Goal: Task Accomplishment & Management: Use online tool/utility

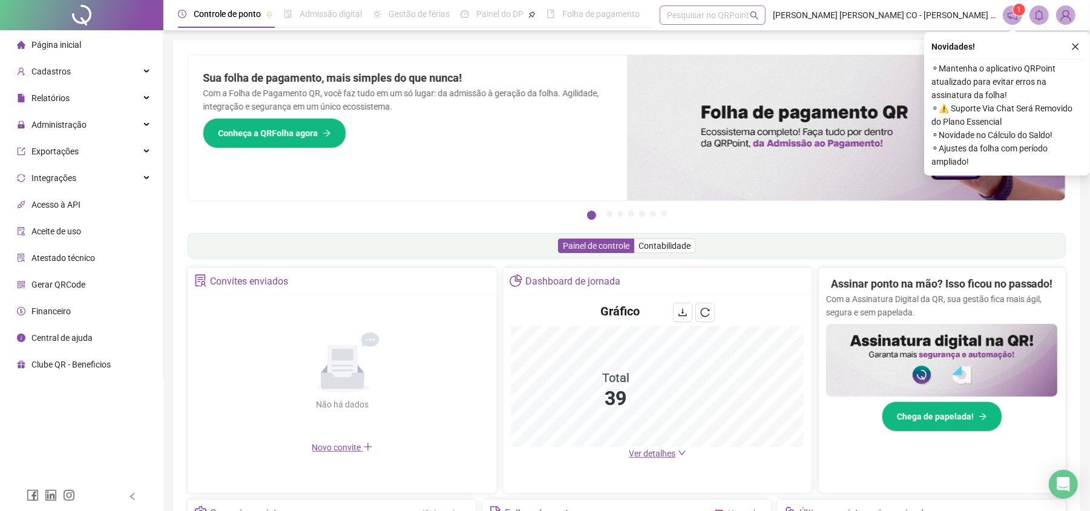
click at [682, 17] on div "Pesquisar no QRPoint" at bounding box center [713, 14] width 106 height 19
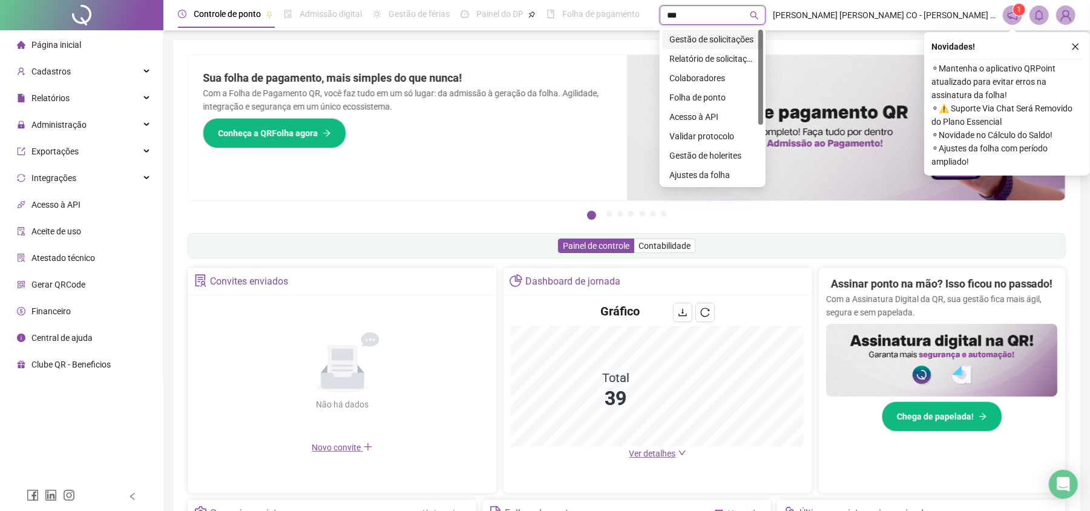
type input "****"
click at [693, 36] on div "Gestão de solicitações" at bounding box center [713, 39] width 87 height 13
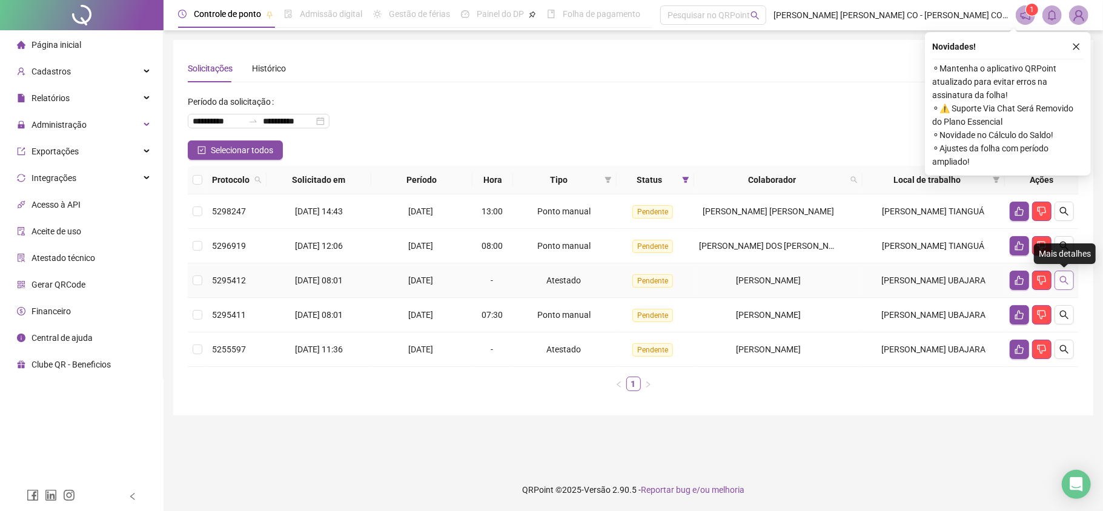
click at [1059, 277] on icon "search" at bounding box center [1064, 280] width 10 height 10
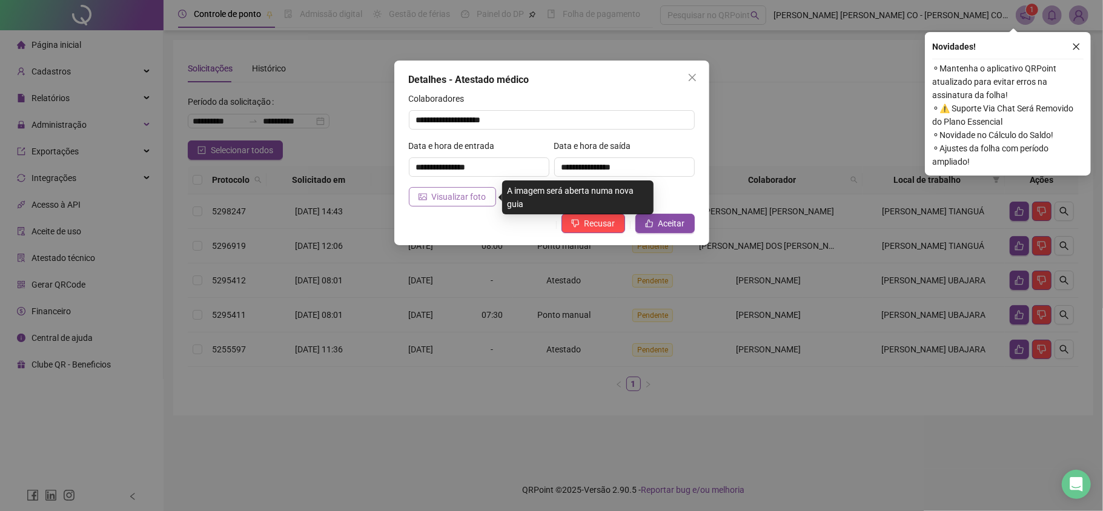
click at [450, 199] on span "Visualizar foto" at bounding box center [459, 196] width 54 height 13
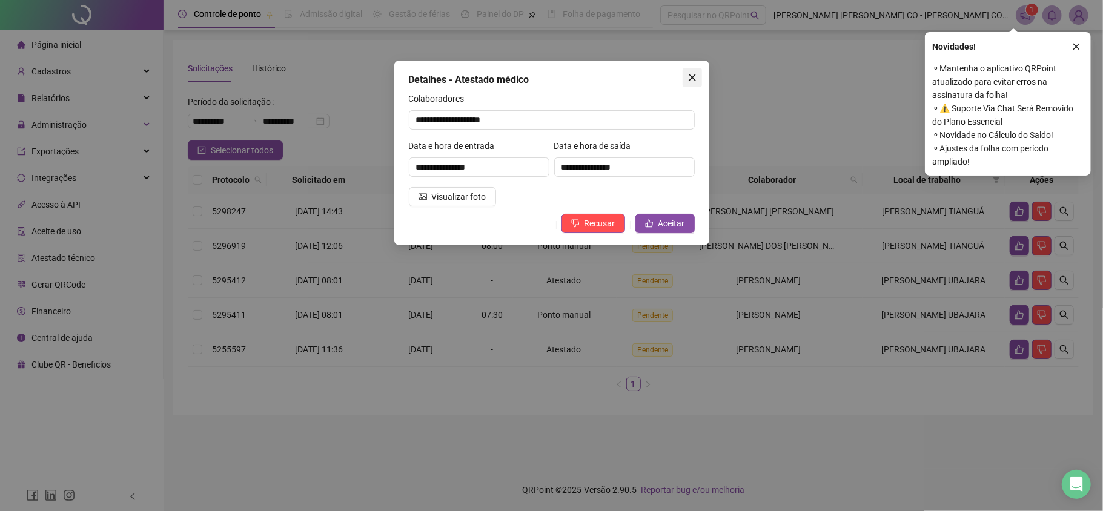
click at [690, 76] on icon "close" at bounding box center [691, 77] width 7 height 7
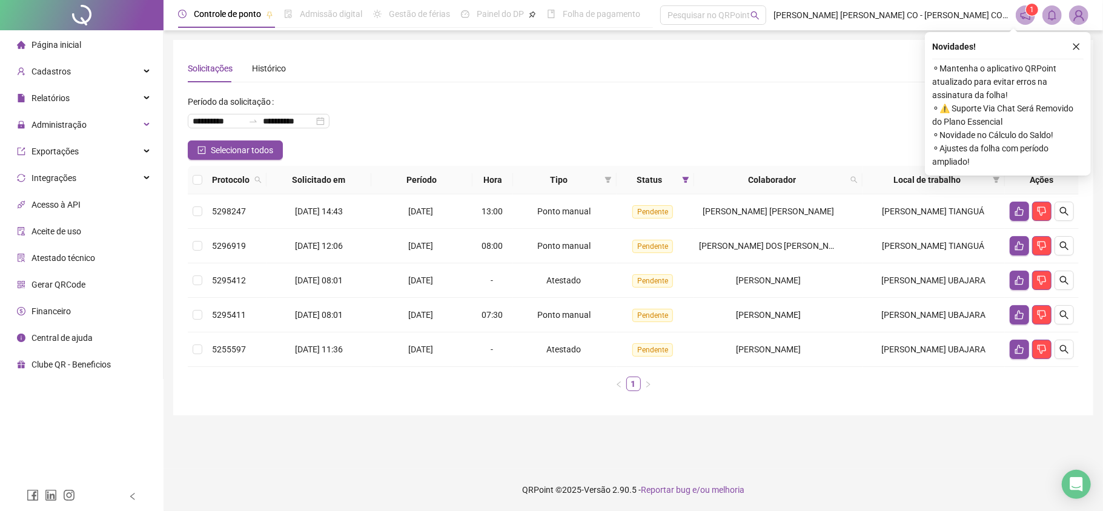
click at [63, 40] on span "Página inicial" at bounding box center [56, 45] width 50 height 10
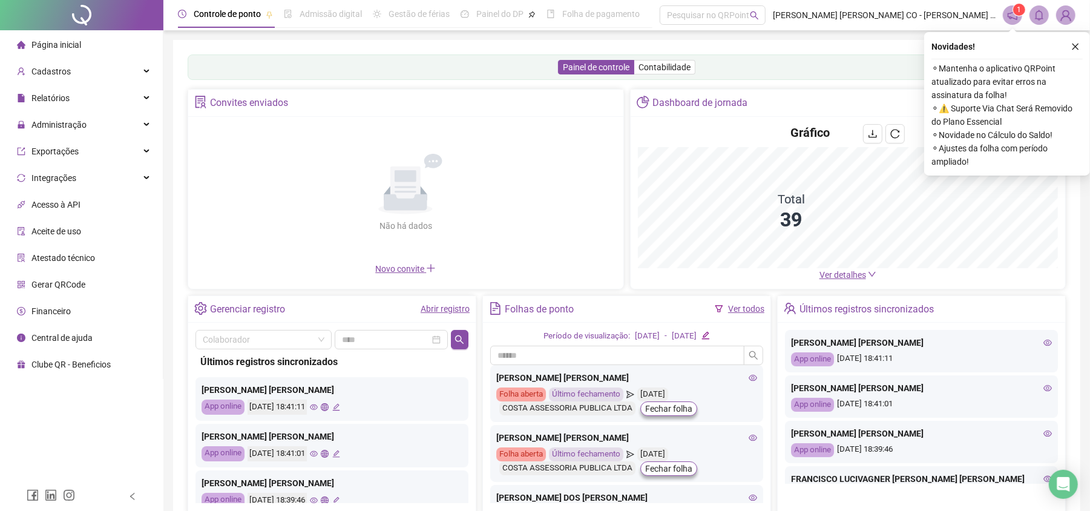
click at [446, 312] on link "Abrir registro" at bounding box center [445, 309] width 49 height 10
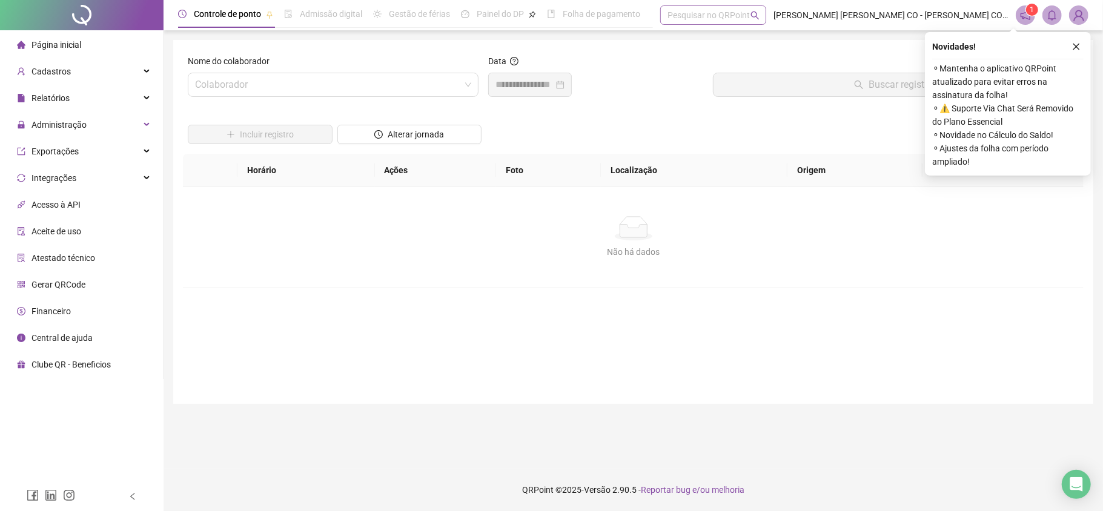
click at [683, 22] on div "Pesquisar no QRPoint" at bounding box center [713, 14] width 106 height 19
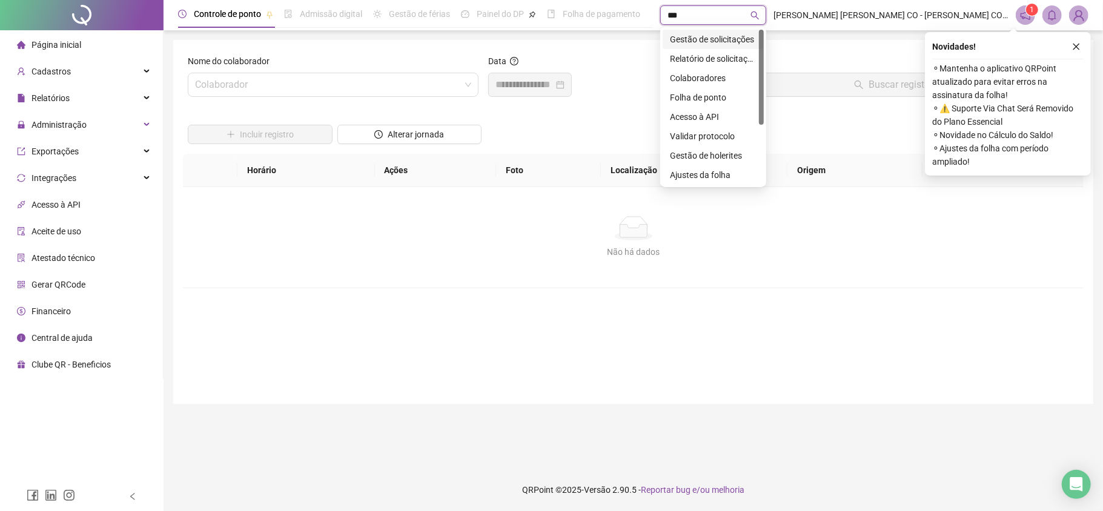
type input "****"
click at [717, 59] on div "Relatório de solicitações" at bounding box center [713, 58] width 87 height 13
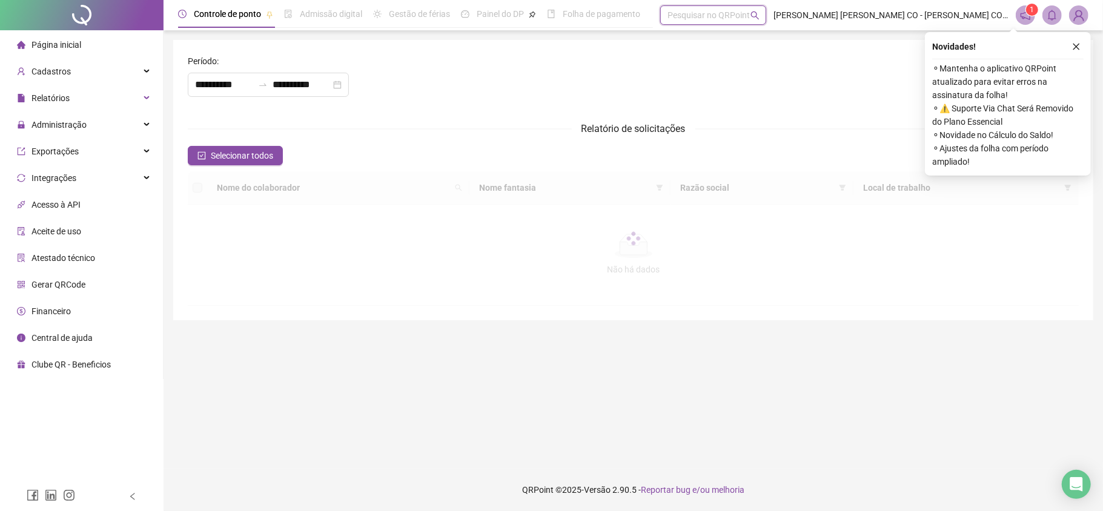
type input "**********"
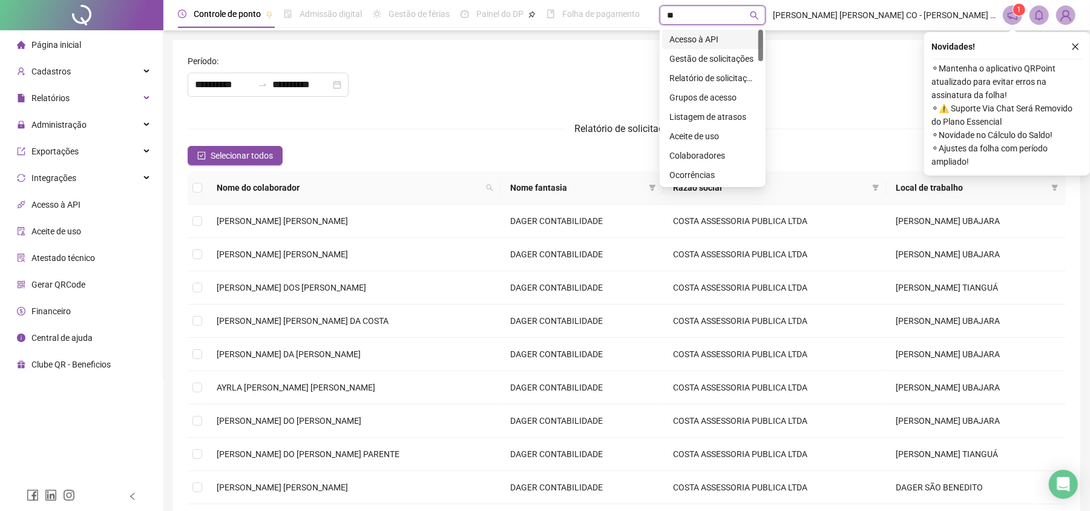
type input "***"
click at [714, 40] on div "Gestão de solicitações" at bounding box center [713, 39] width 87 height 13
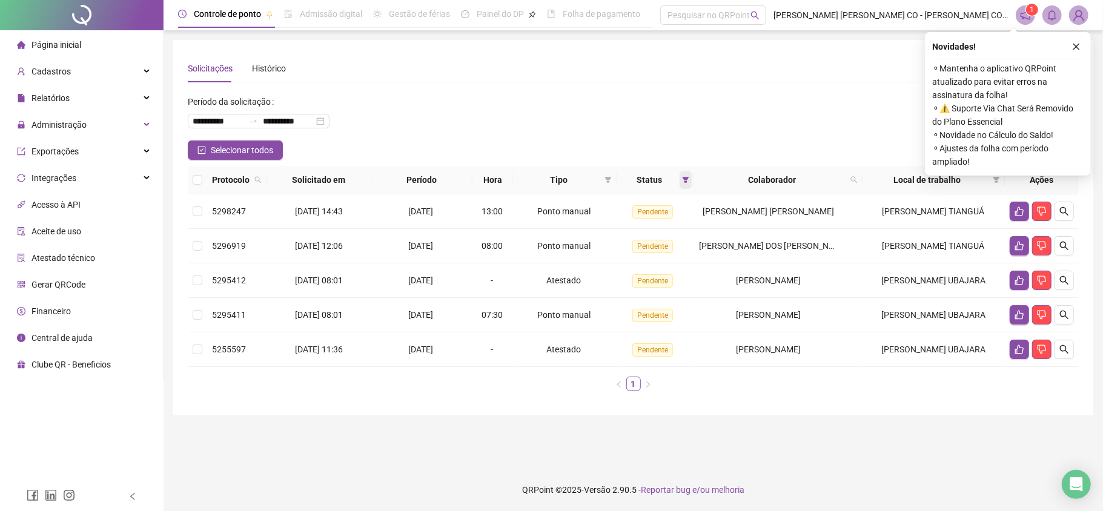
click at [691, 175] on span at bounding box center [685, 180] width 12 height 18
click at [685, 269] on span "OK" at bounding box center [683, 268] width 12 height 13
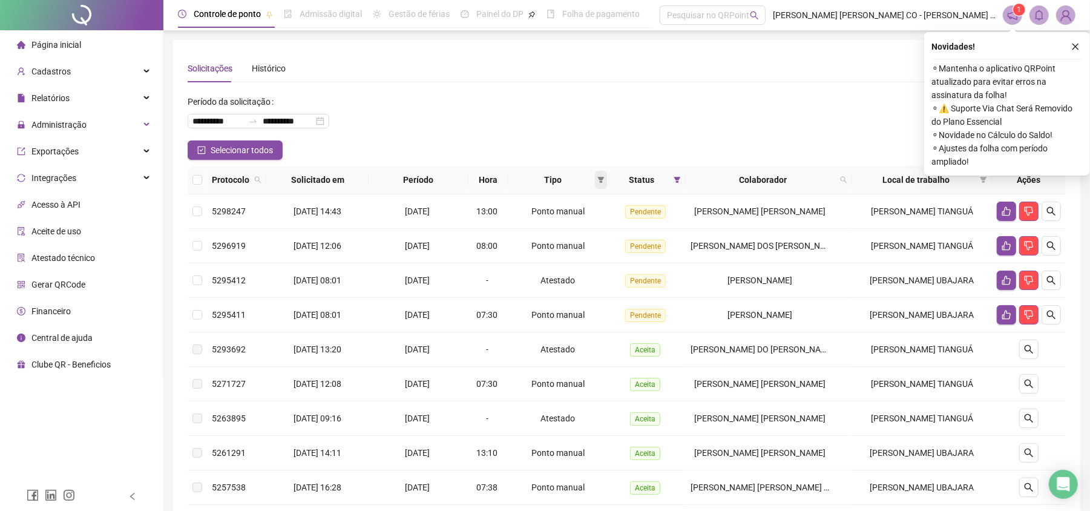
click at [604, 185] on span at bounding box center [601, 180] width 12 height 18
click at [580, 220] on span "Atestado" at bounding box center [568, 223] width 35 height 10
click at [602, 263] on span "OK" at bounding box center [599, 266] width 12 height 13
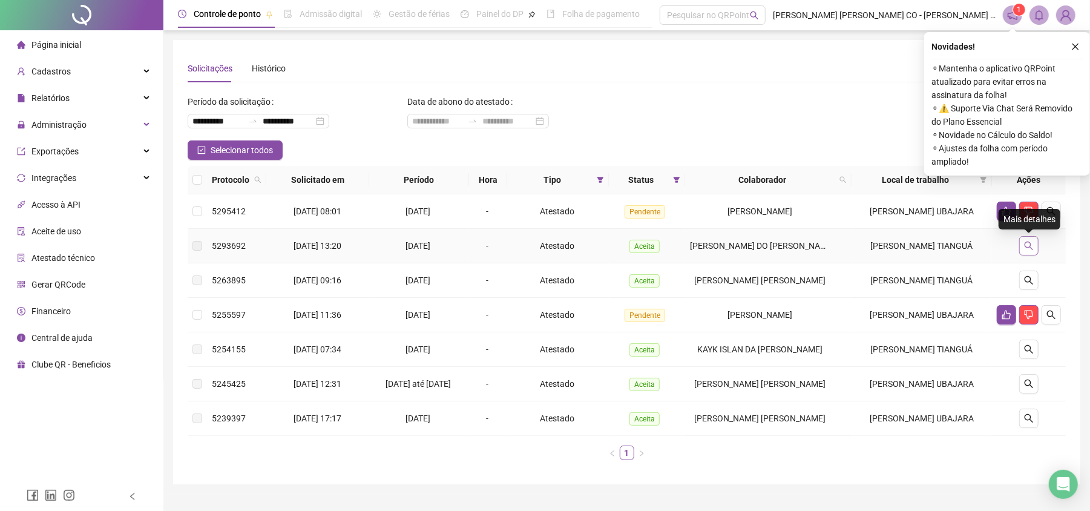
click at [1032, 247] on icon "search" at bounding box center [1029, 246] width 10 height 10
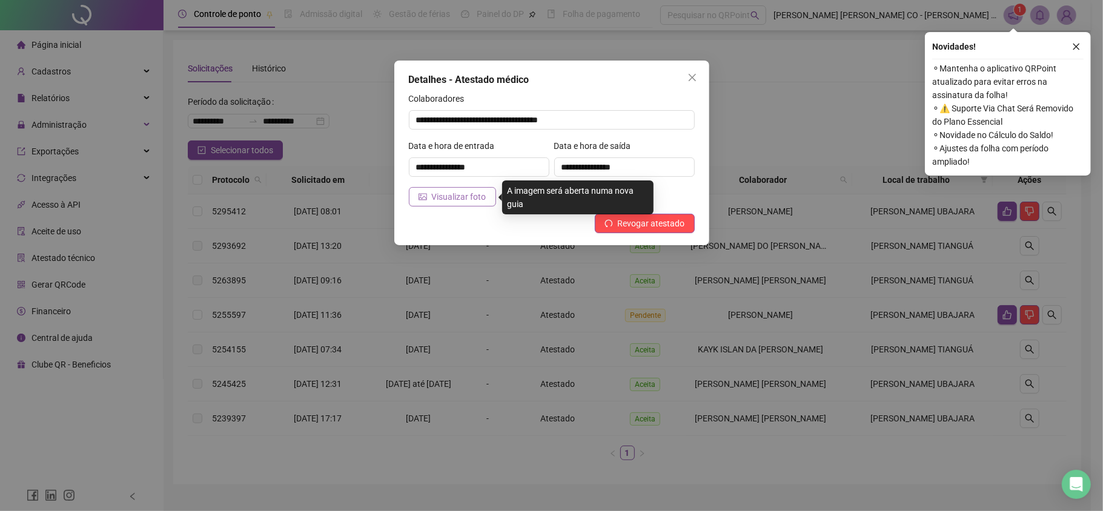
click at [473, 201] on span "Visualizar foto" at bounding box center [459, 196] width 54 height 13
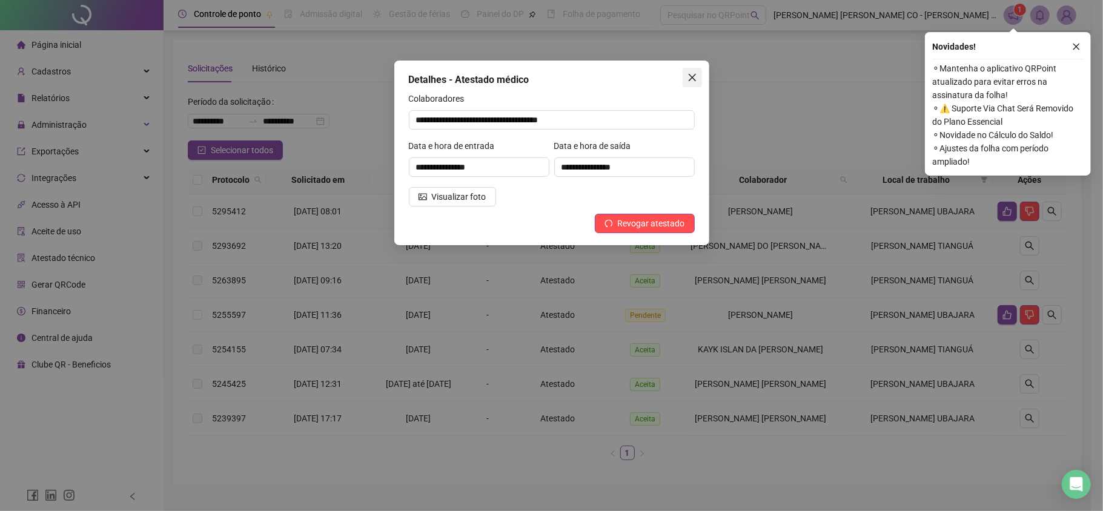
click at [695, 71] on button "Close" at bounding box center [691, 77] width 19 height 19
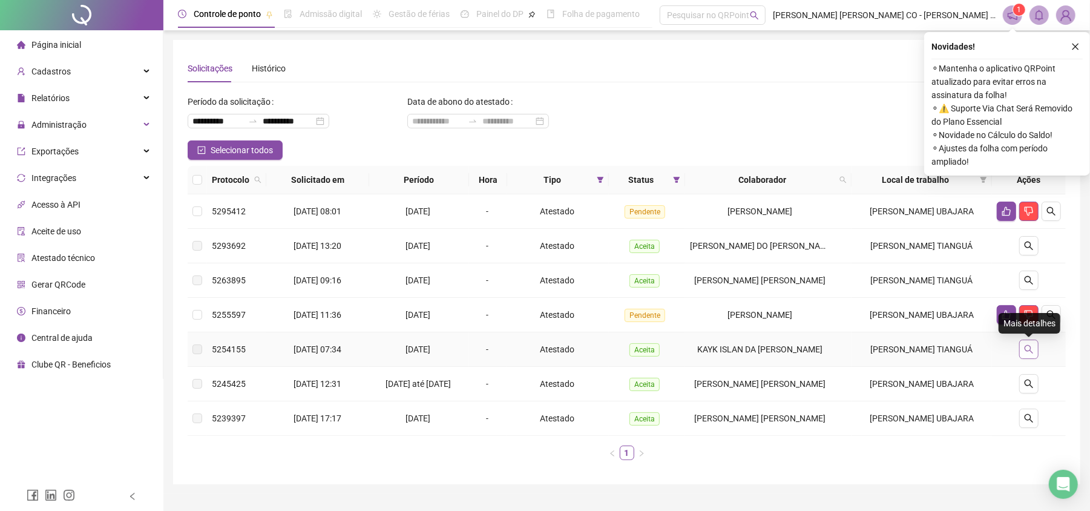
click at [1030, 350] on icon "search" at bounding box center [1029, 349] width 8 height 8
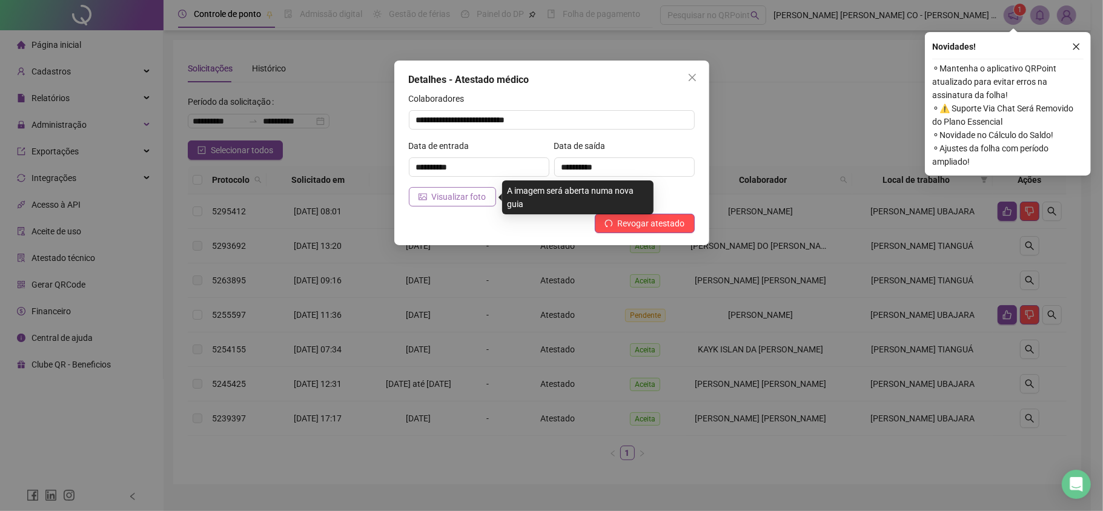
click at [466, 199] on span "Visualizar foto" at bounding box center [459, 196] width 54 height 13
